Goal: Transaction & Acquisition: Register for event/course

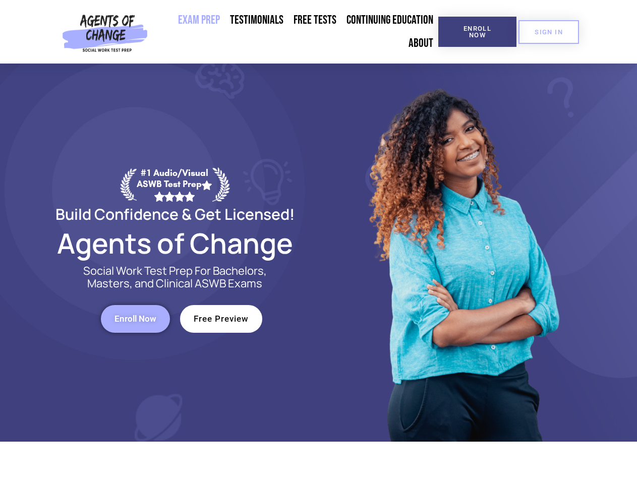
click at [319, 242] on div at bounding box center [463, 253] width 288 height 378
click at [477, 32] on span "Enroll Now" at bounding box center [478, 31] width 46 height 13
click at [549, 32] on span "SIGN IN" at bounding box center [549, 32] width 28 height 7
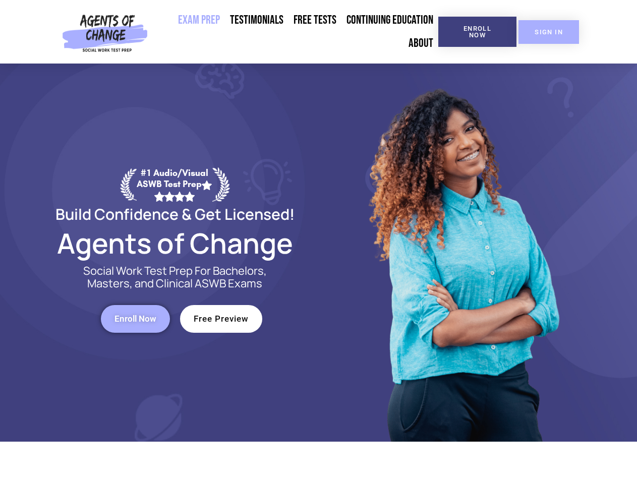
click at [135, 319] on span "Enroll Now" at bounding box center [136, 319] width 42 height 9
click at [221, 319] on span "Free Preview" at bounding box center [221, 319] width 55 height 9
